Goal: Information Seeking & Learning: Understand process/instructions

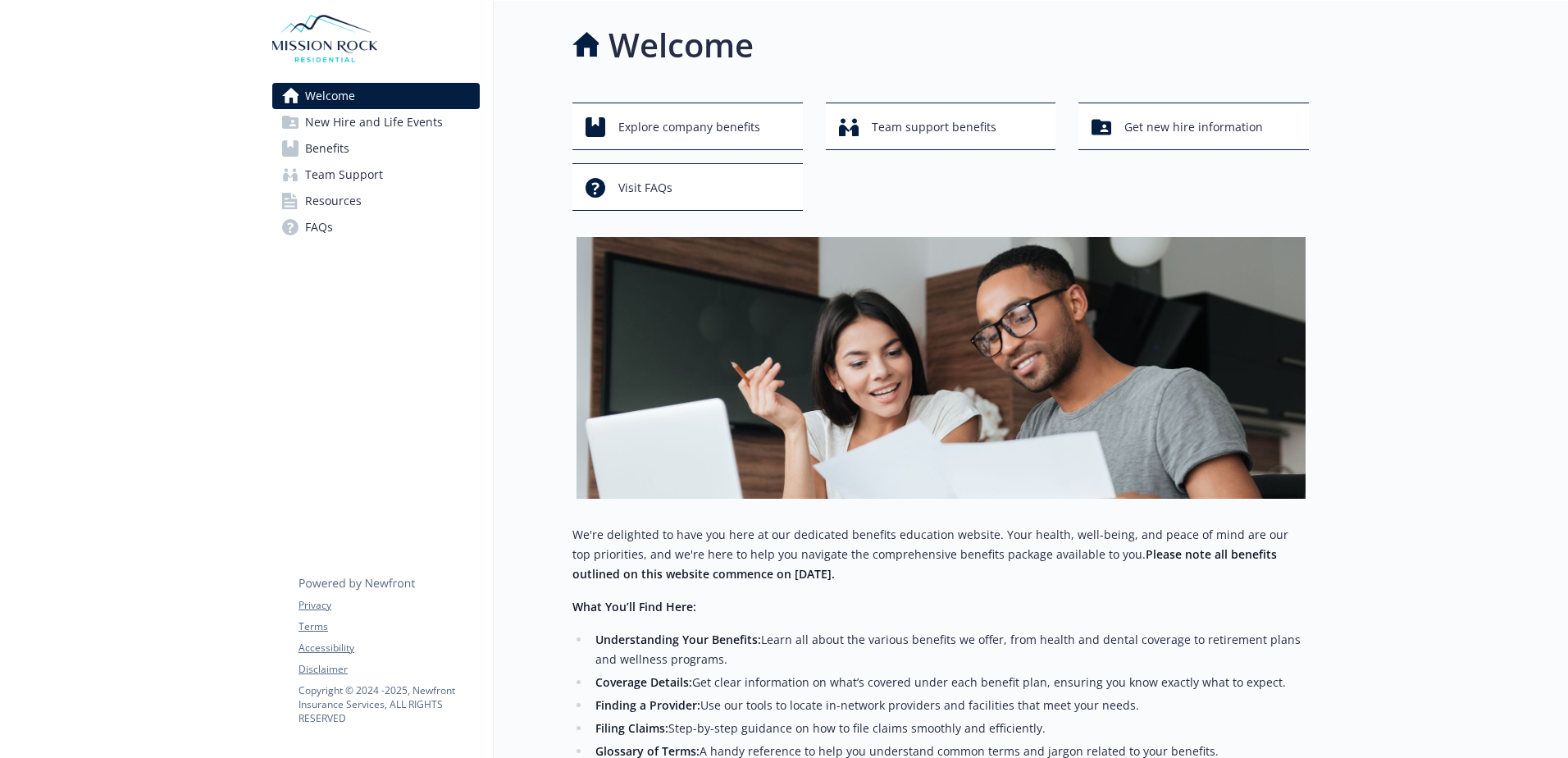
click at [340, 146] on span "Benefits" at bounding box center [327, 148] width 44 height 26
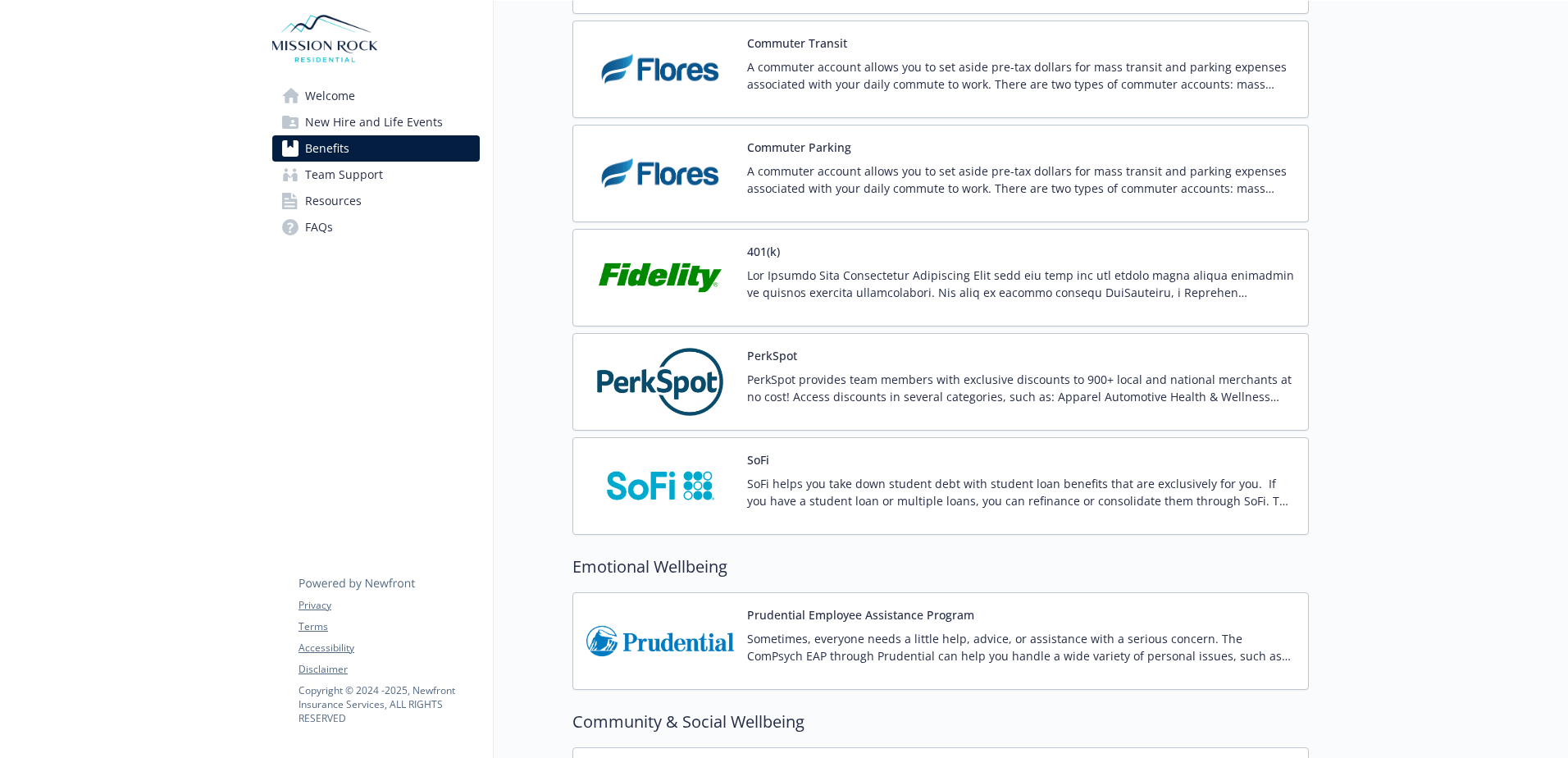
scroll to position [2832, 0]
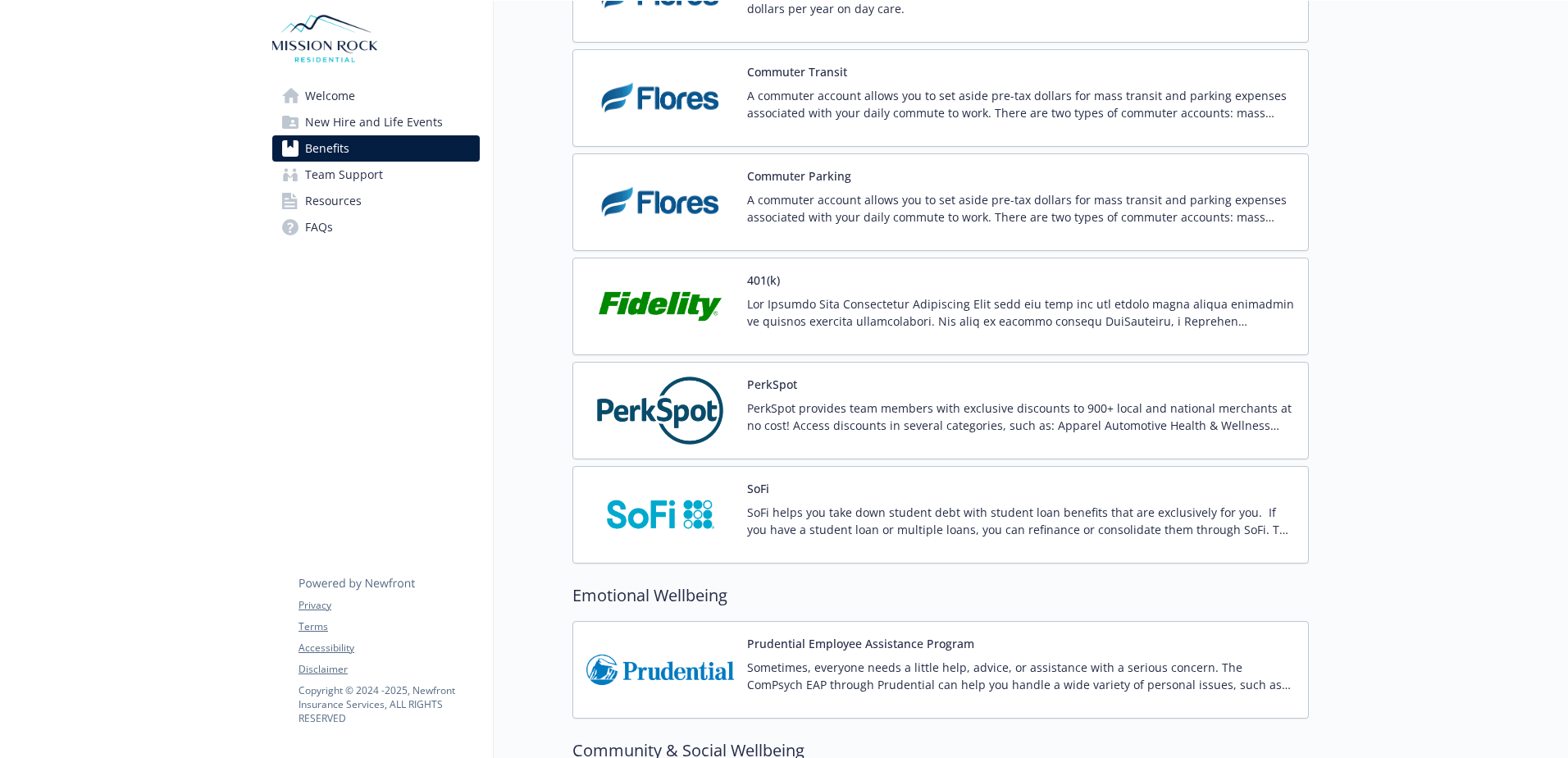
click at [797, 424] on p "PerkSpot provides team members with exclusive discounts to 900+ local and natio…" at bounding box center [1021, 417] width 548 height 34
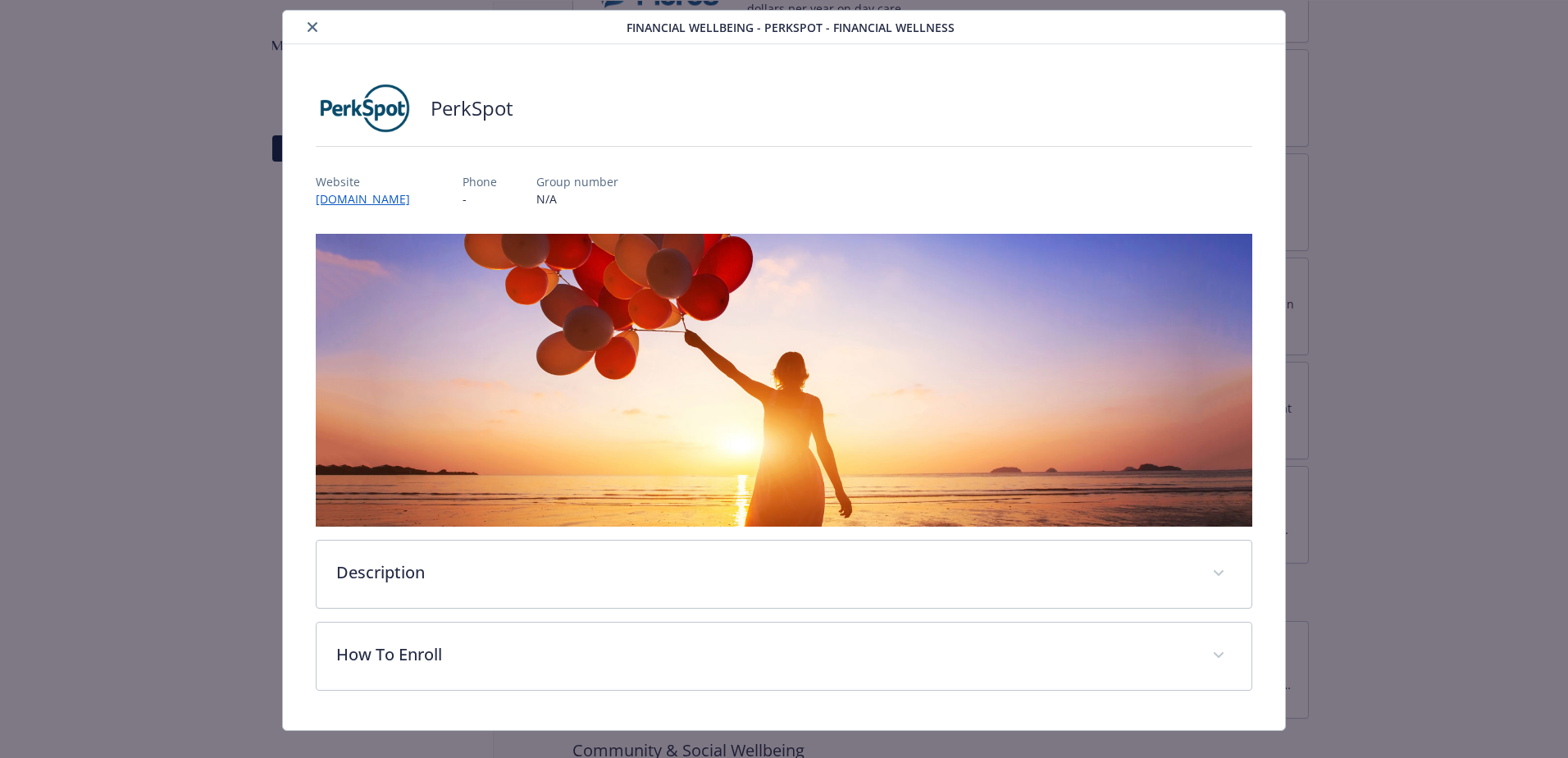
scroll to position [65, 0]
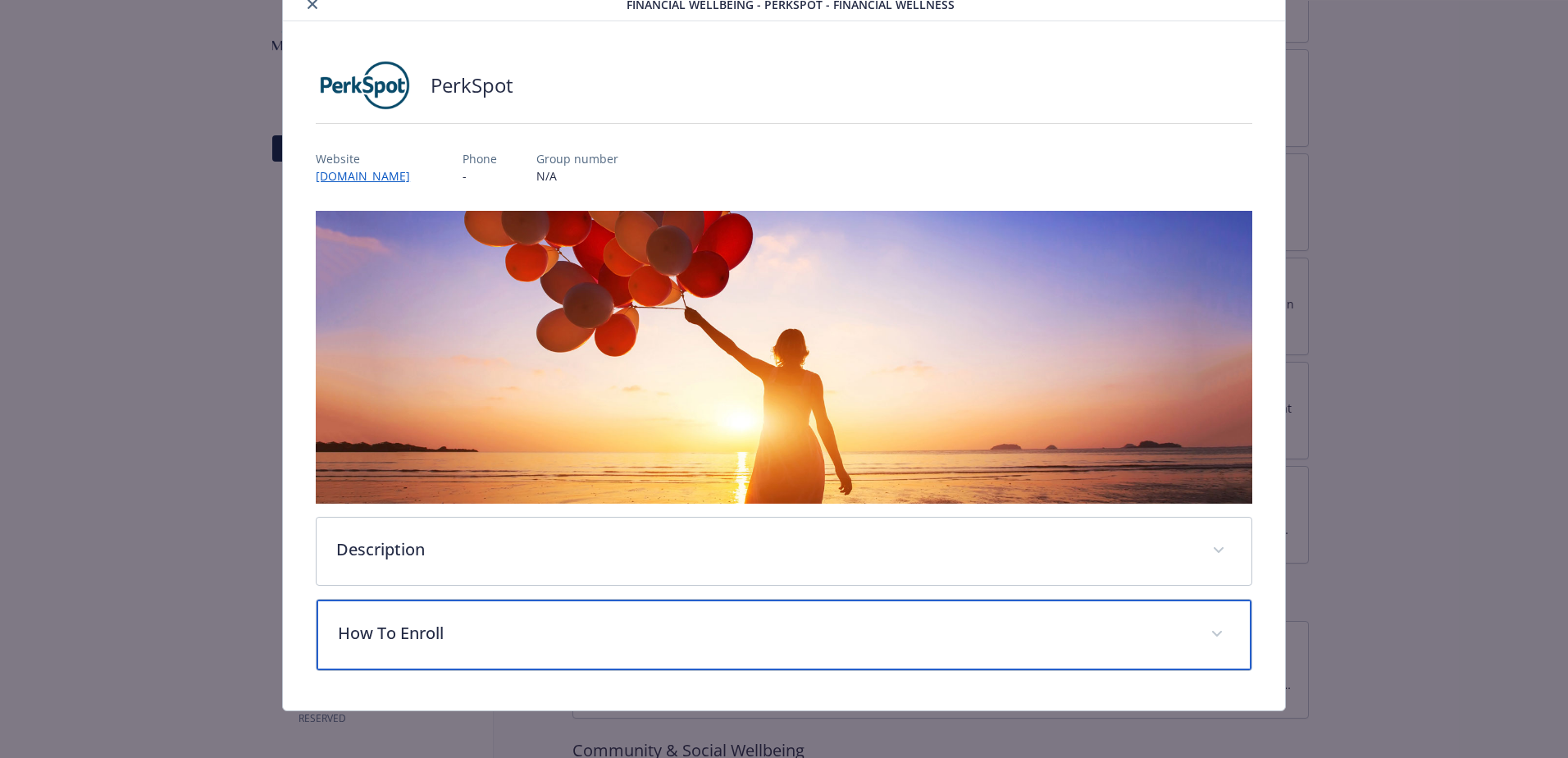
click at [610, 626] on p "How To Enroll" at bounding box center [764, 633] width 853 height 25
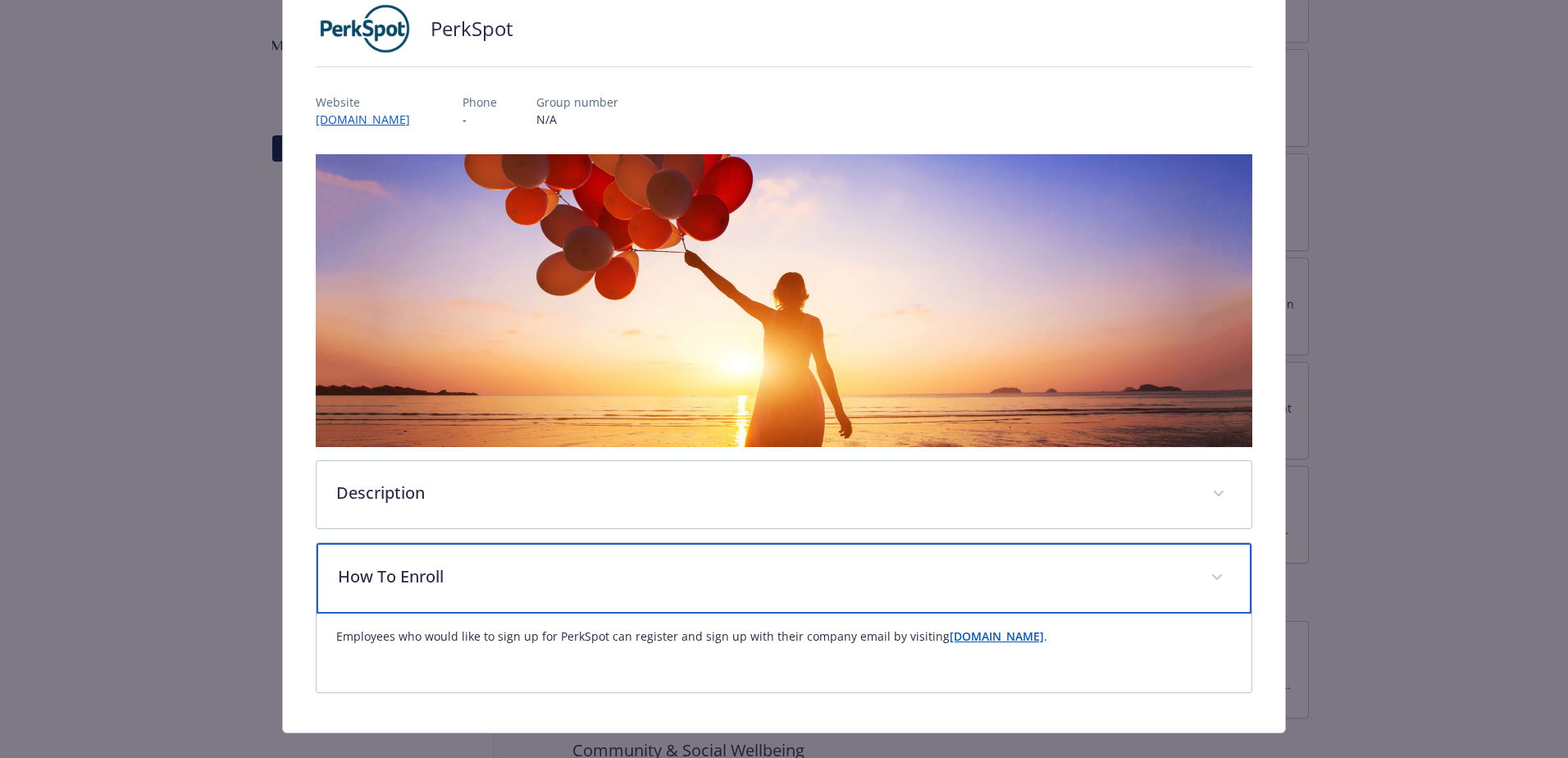
scroll to position [148, 0]
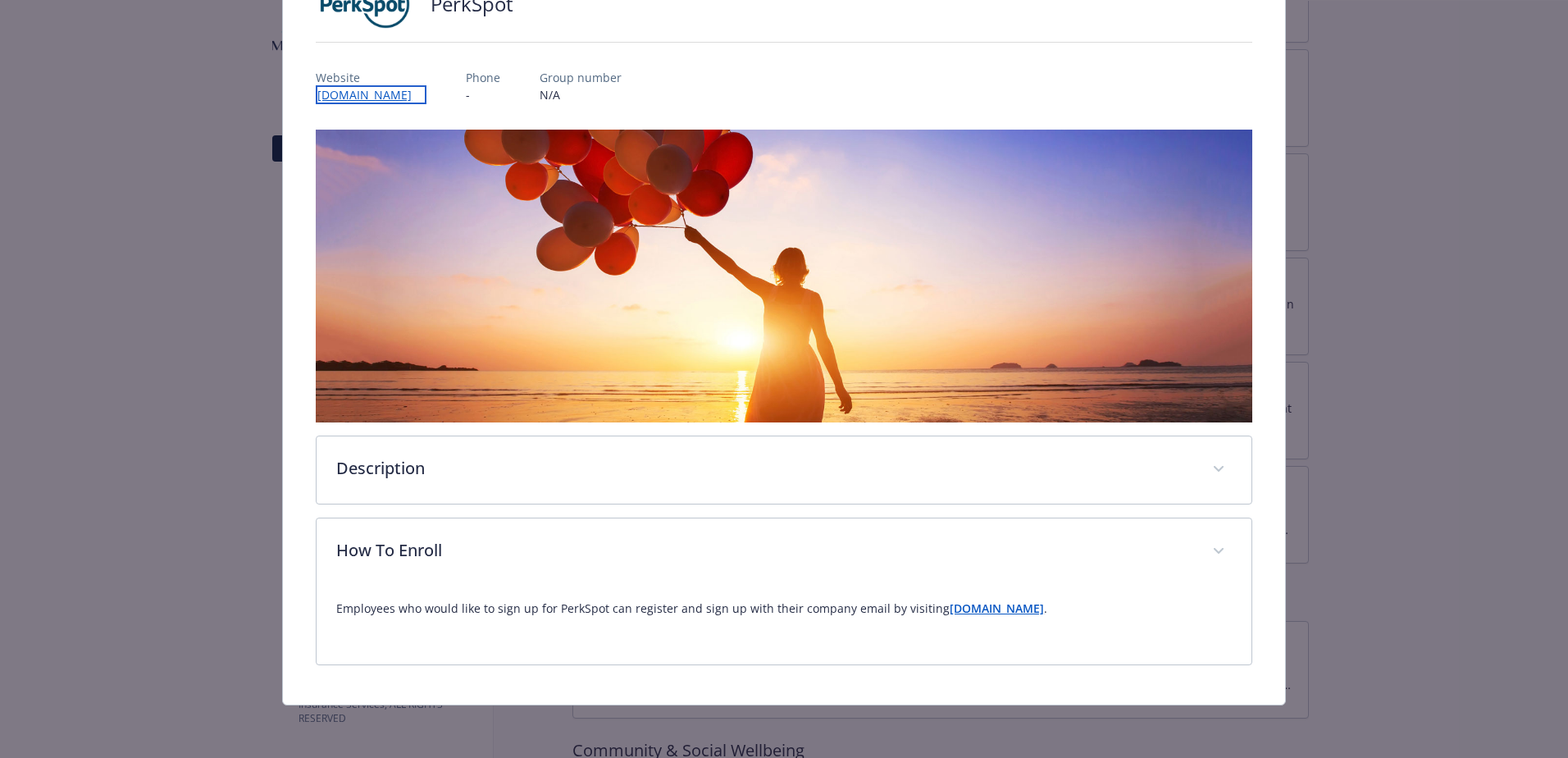
click at [377, 96] on link "[DOMAIN_NAME]" at bounding box center [371, 94] width 111 height 19
